Goal: Find specific page/section: Find specific page/section

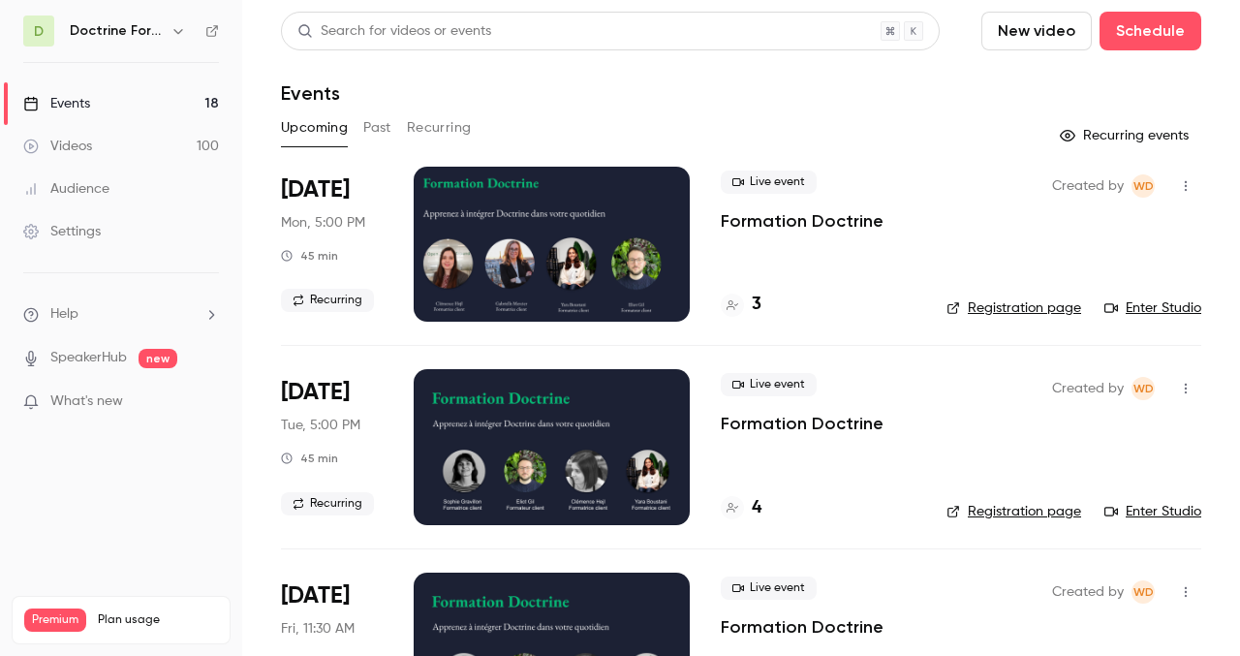
click at [185, 26] on button "button" at bounding box center [178, 30] width 23 height 23
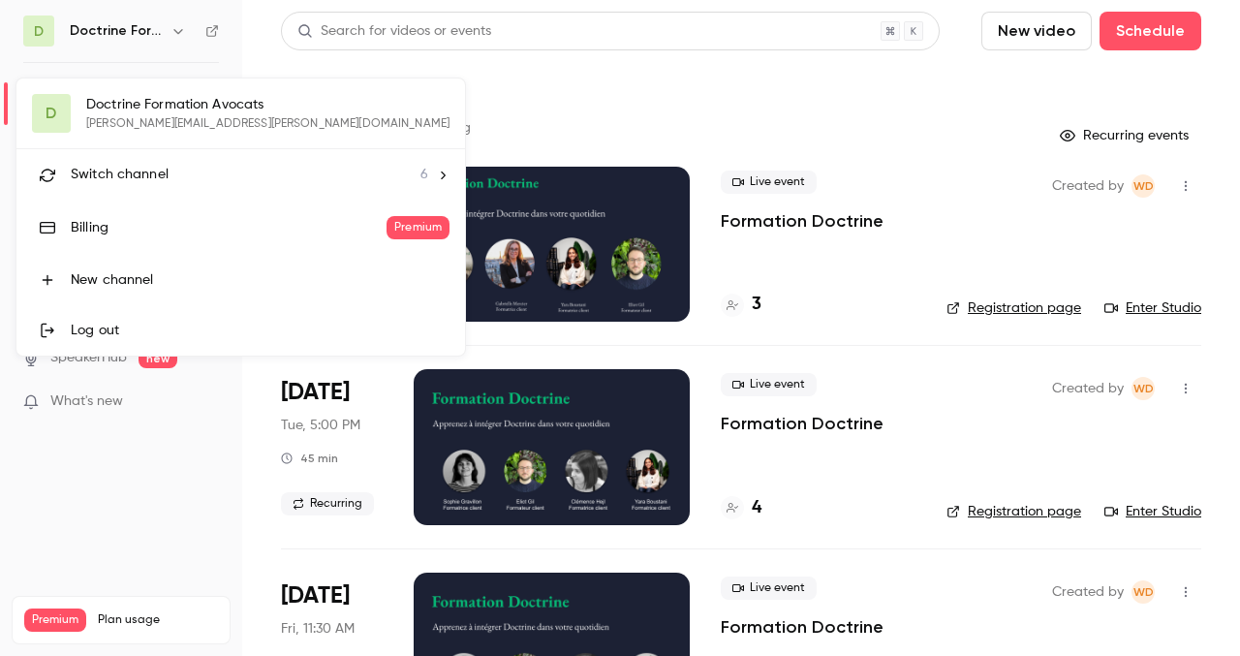
click at [247, 172] on div "Switch channel 6" at bounding box center [250, 175] width 358 height 20
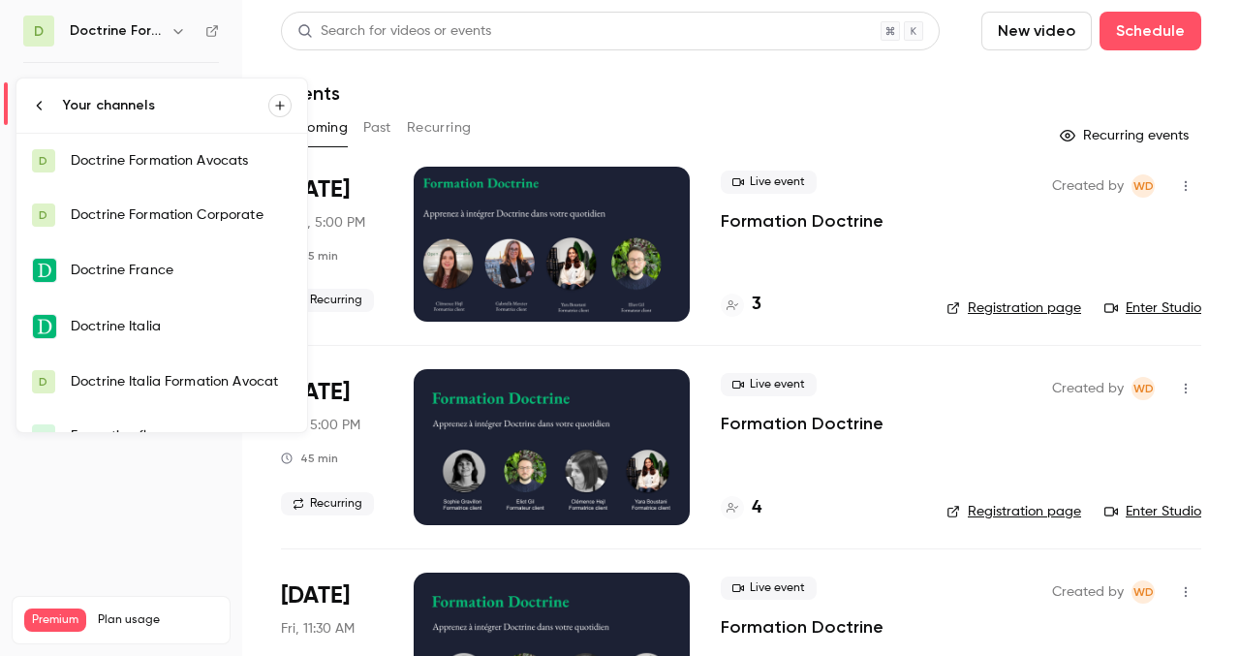
scroll to position [31, 0]
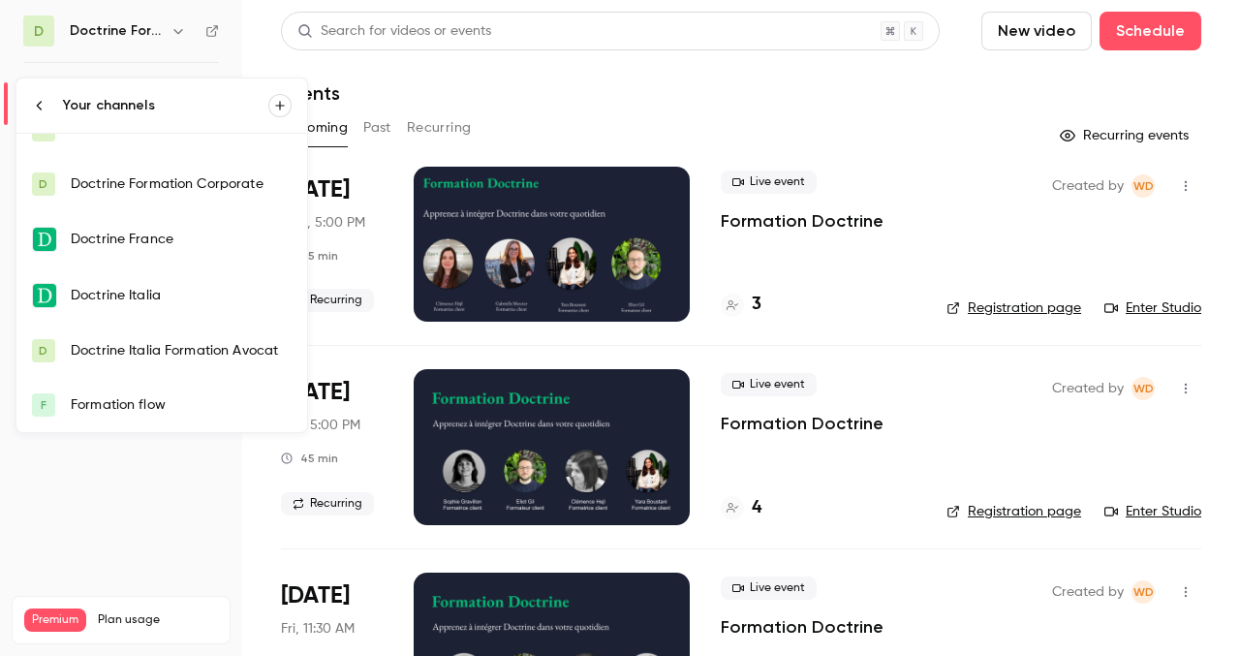
click at [153, 400] on div "Formation flow" at bounding box center [181, 404] width 221 height 19
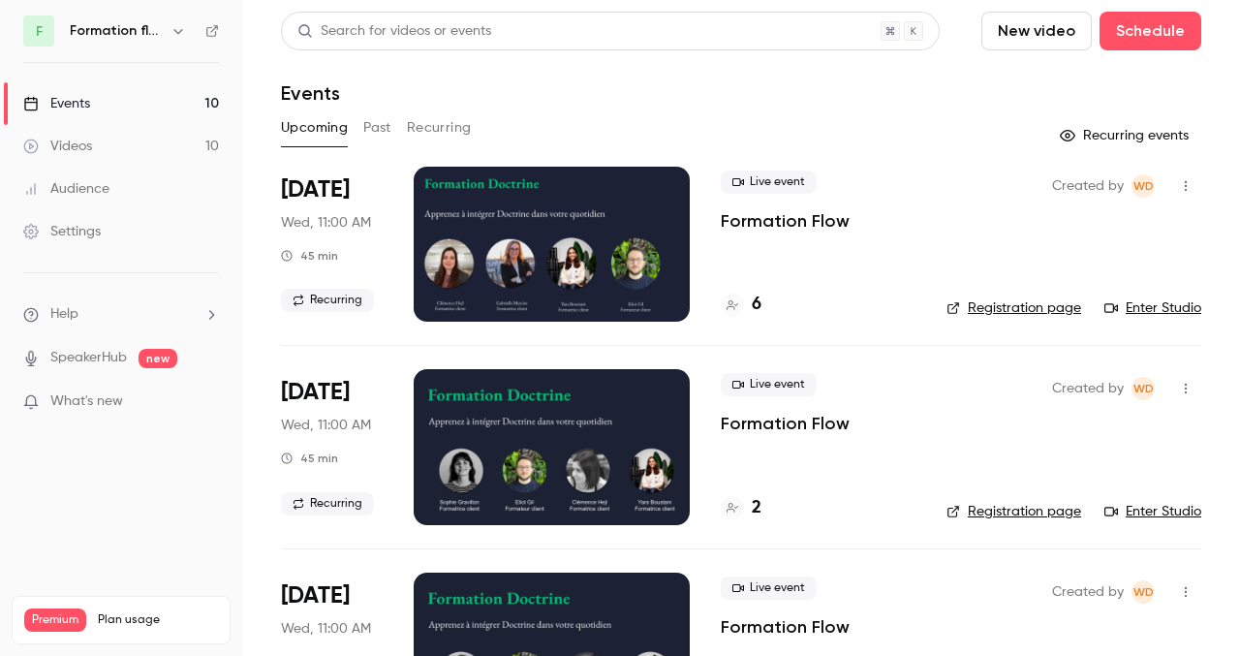
click at [377, 136] on button "Past" at bounding box center [377, 127] width 28 height 31
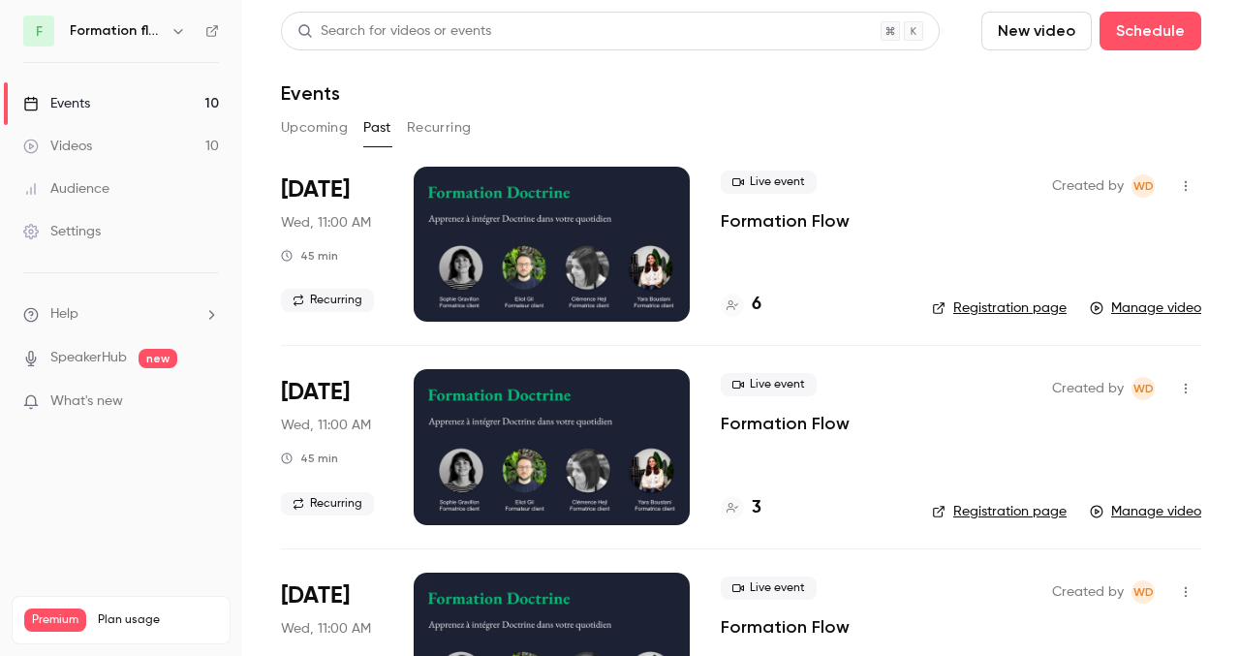
click at [526, 262] on div at bounding box center [552, 244] width 276 height 155
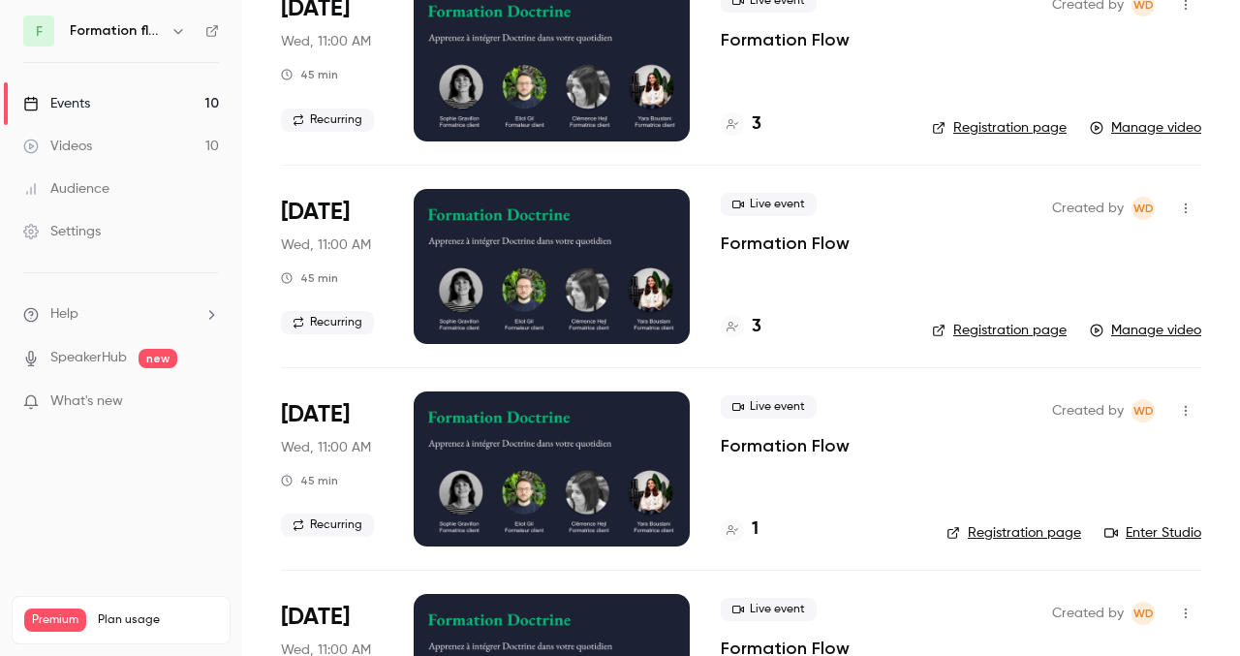
scroll to position [382, 0]
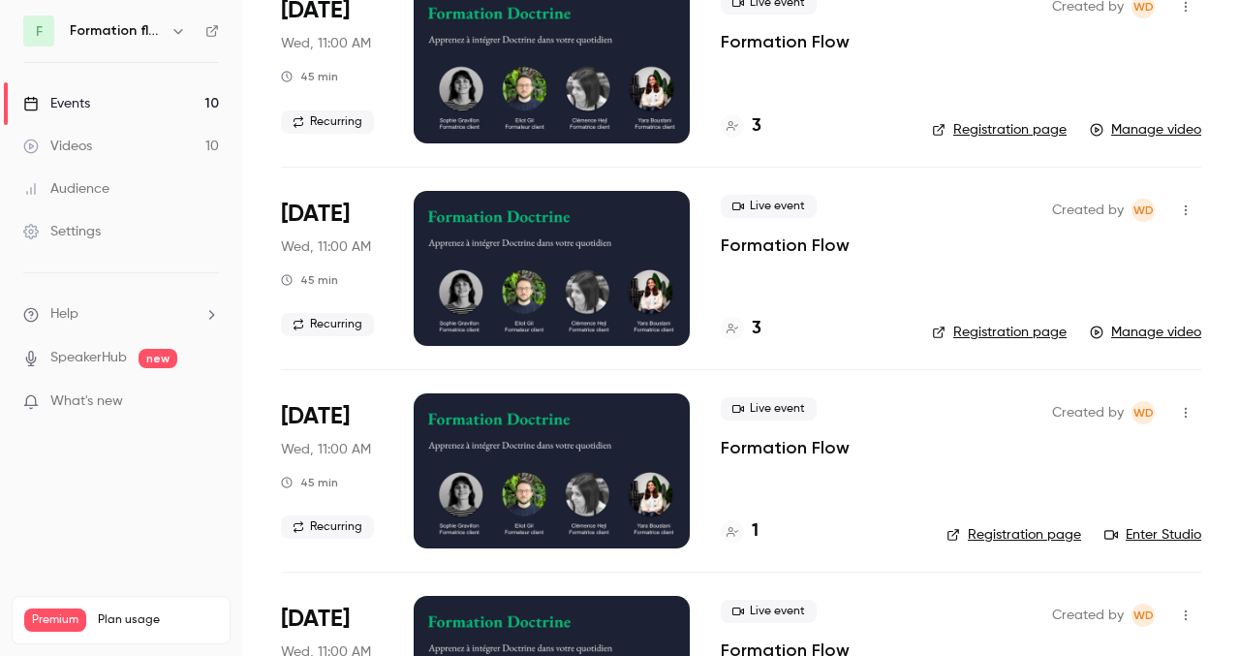
click at [514, 456] on div at bounding box center [552, 470] width 276 height 155
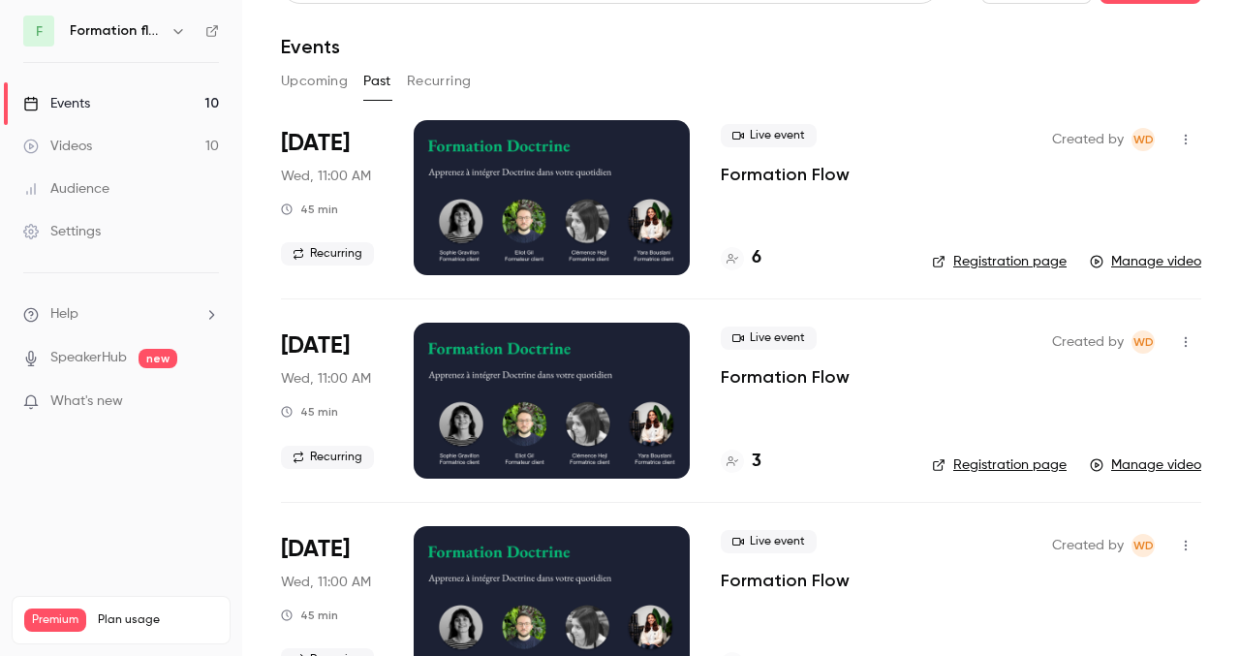
scroll to position [50, 0]
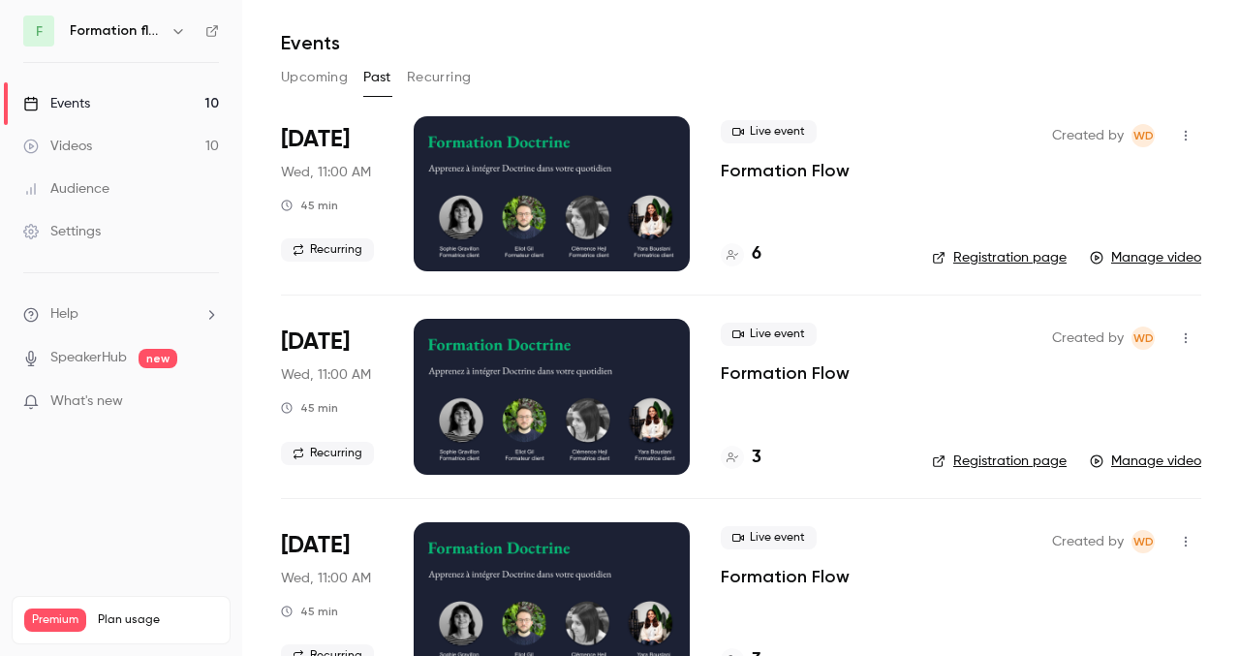
click at [549, 384] on div at bounding box center [552, 396] width 276 height 155
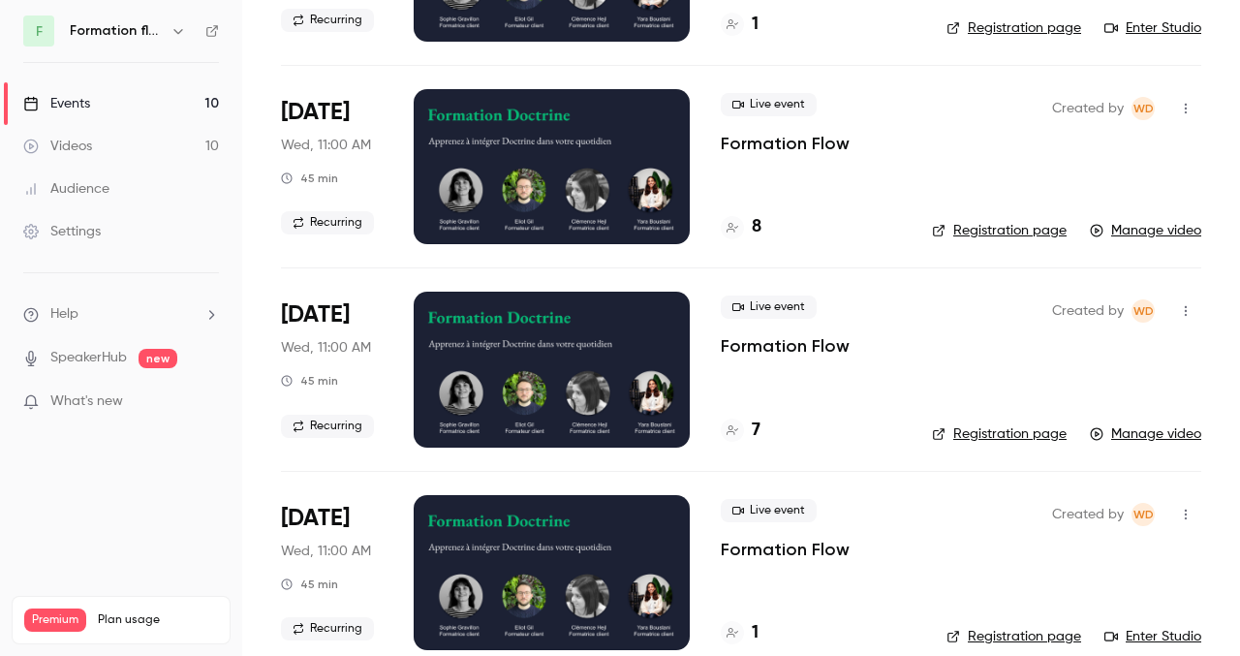
scroll to position [1301, 0]
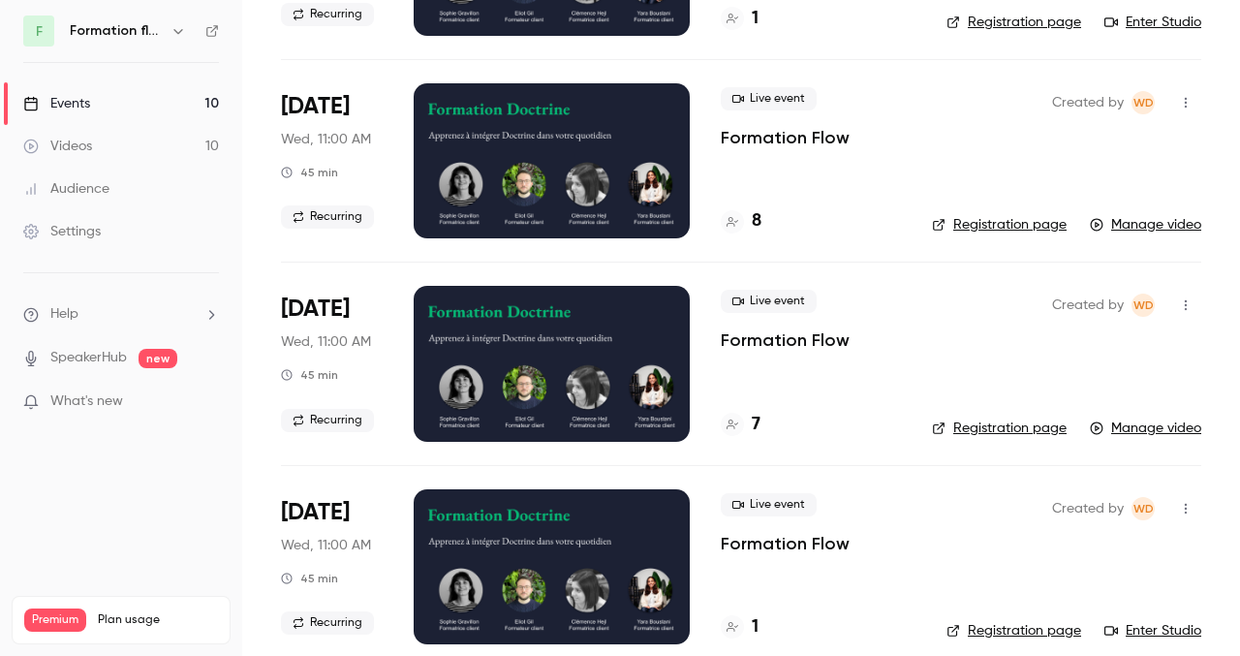
click at [494, 350] on div at bounding box center [552, 363] width 276 height 155
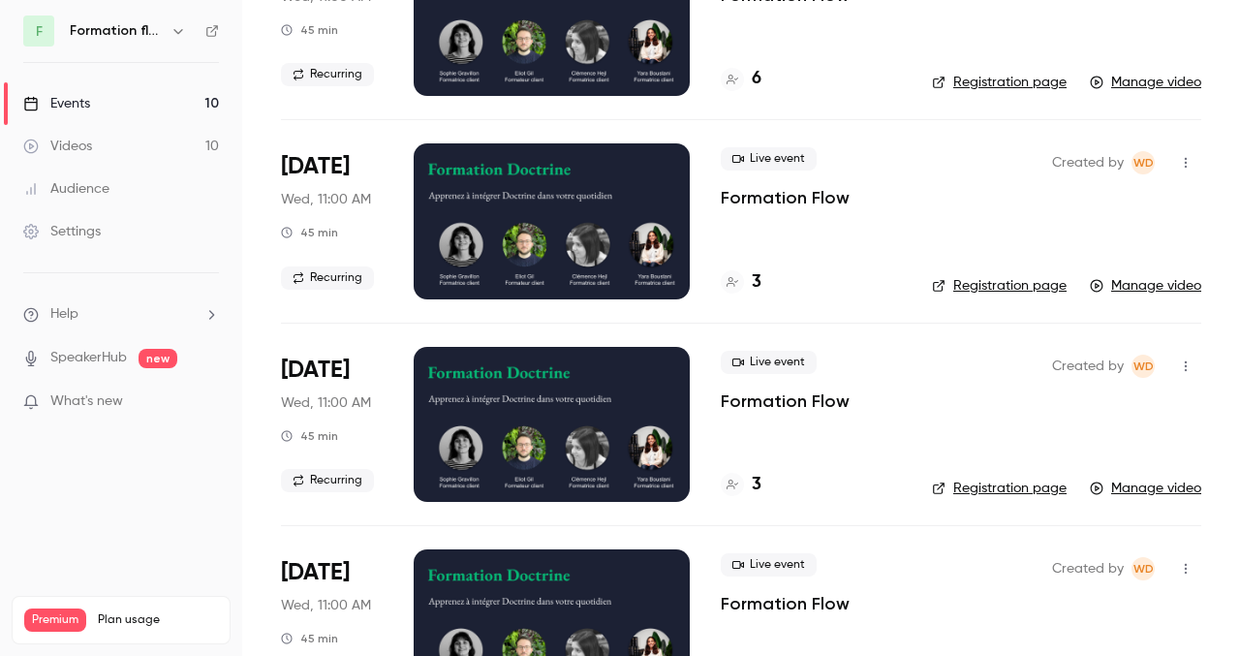
scroll to position [261, 0]
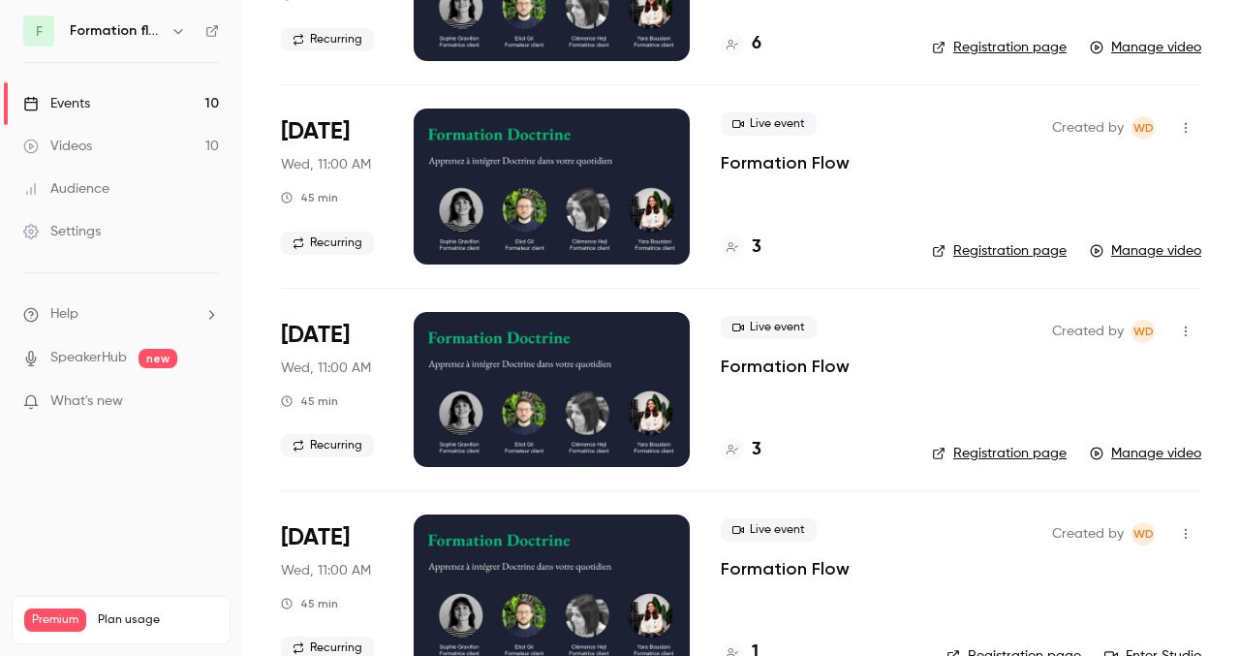
click at [528, 351] on div at bounding box center [552, 389] width 276 height 155
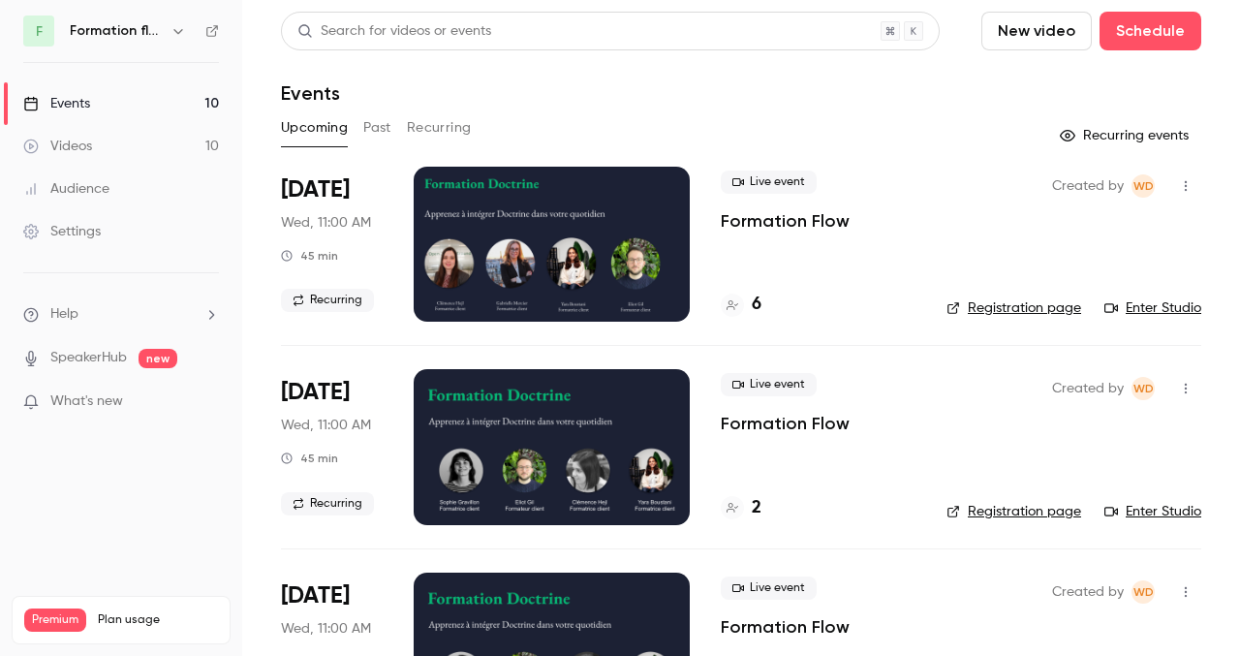
click at [157, 38] on h6 "Formation flow" at bounding box center [116, 30] width 93 height 19
click at [172, 29] on icon "button" at bounding box center [179, 31] width 16 height 16
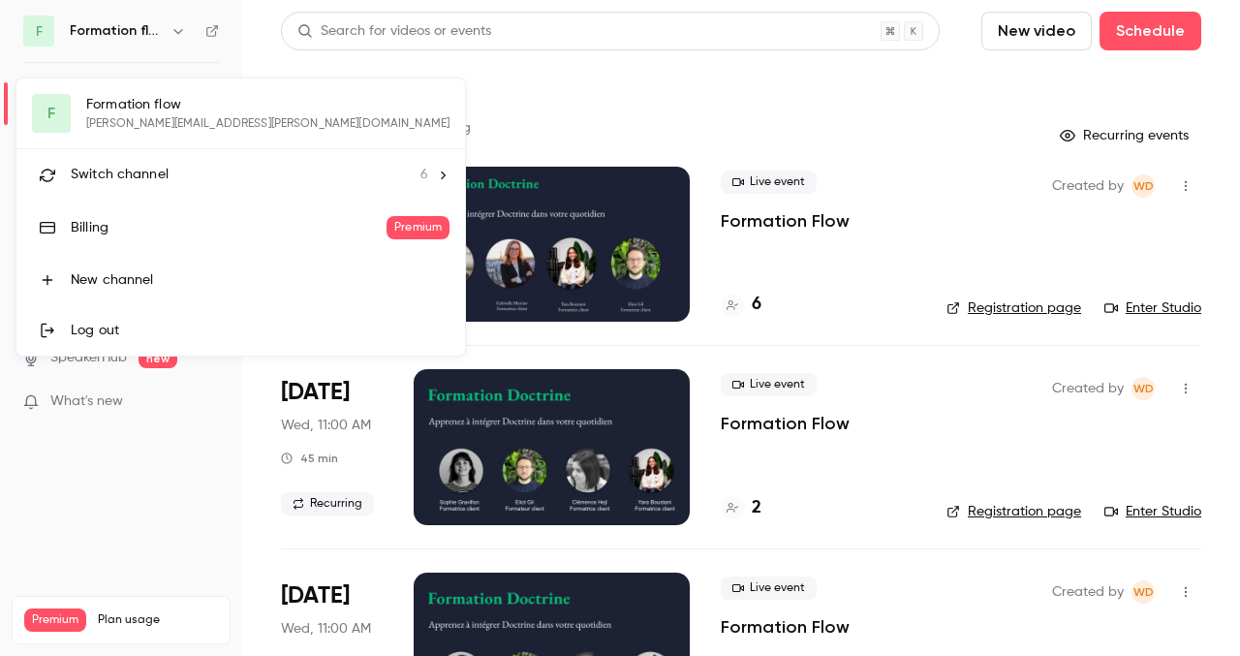
click at [272, 179] on li "Switch channel 6" at bounding box center [240, 174] width 449 height 51
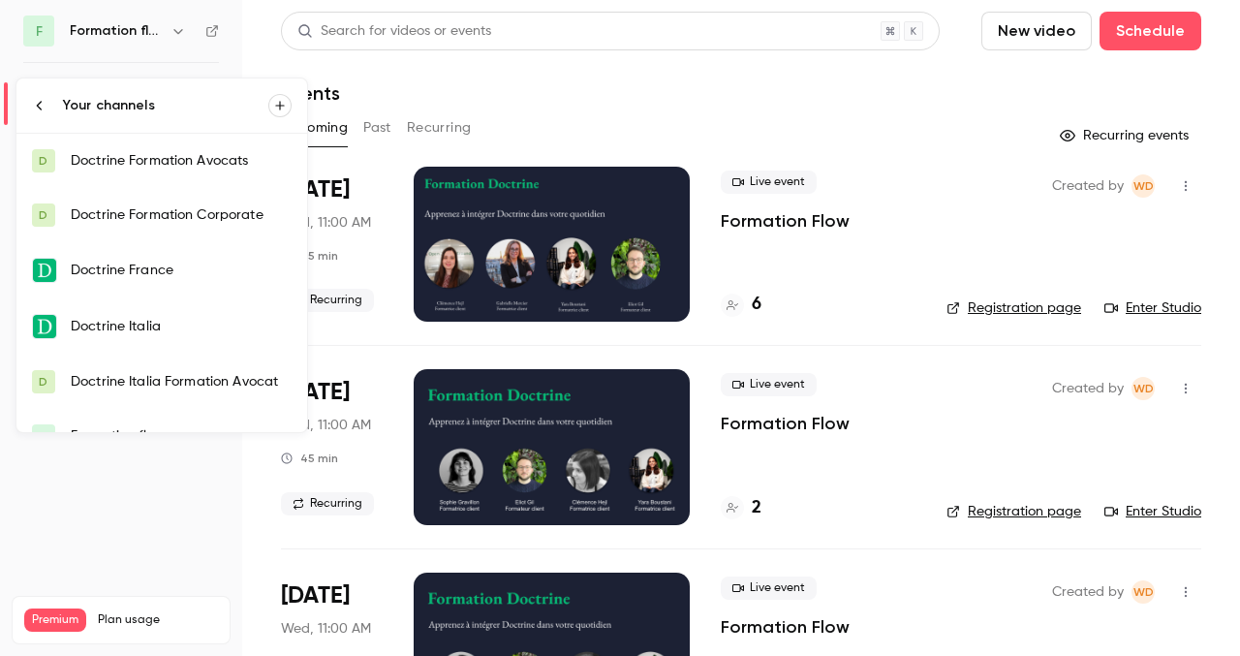
click at [183, 165] on div "Doctrine Formation Avocats" at bounding box center [181, 160] width 221 height 19
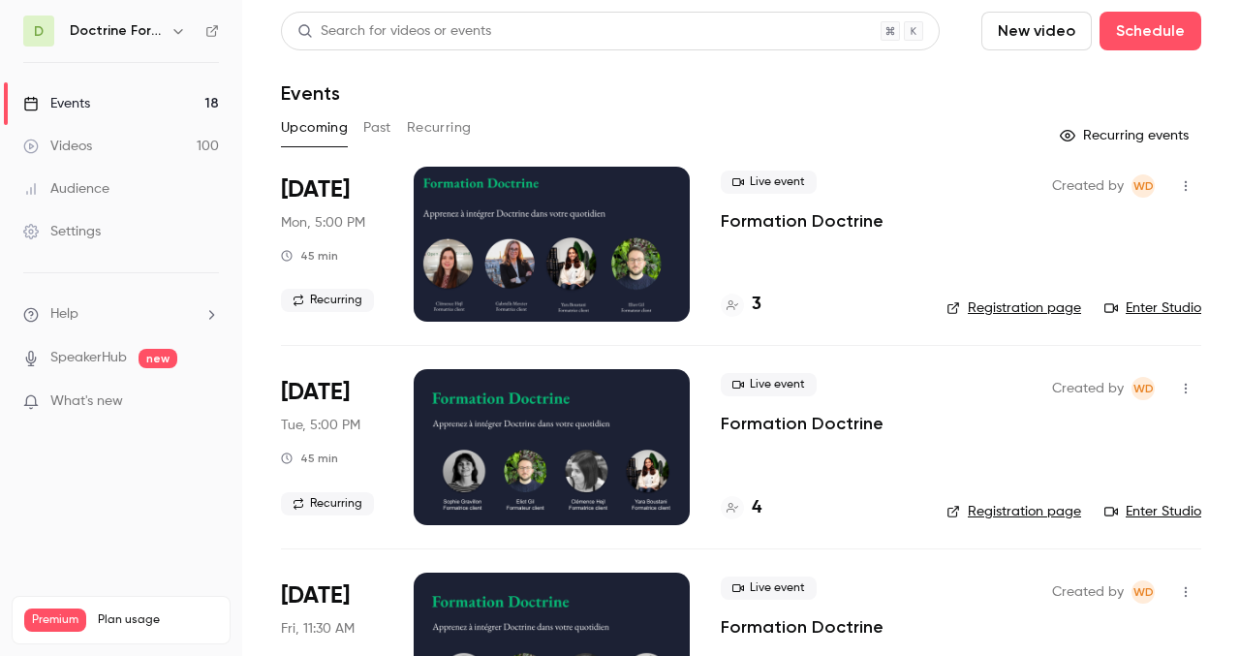
click at [1157, 307] on link "Enter Studio" at bounding box center [1153, 307] width 97 height 19
click at [535, 228] on div at bounding box center [552, 244] width 276 height 155
click at [1180, 303] on link "Enter Studio" at bounding box center [1153, 307] width 97 height 19
click at [1155, 307] on link "Enter Studio" at bounding box center [1153, 307] width 97 height 19
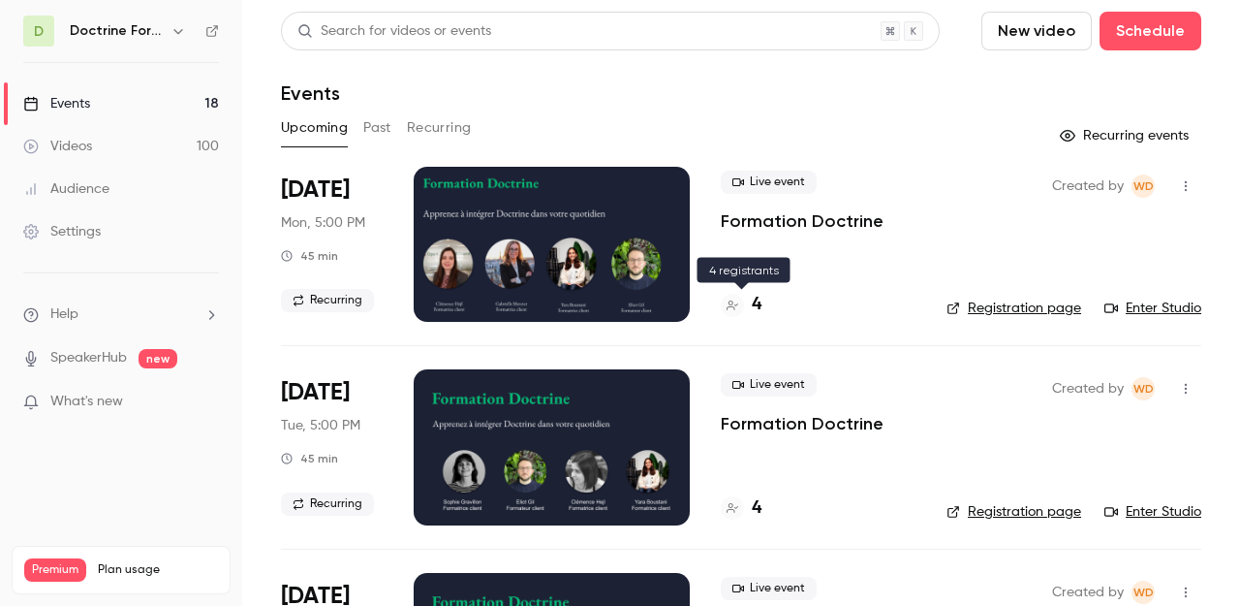
click at [758, 302] on h4 "4" at bounding box center [757, 305] width 10 height 26
